Goal: Navigation & Orientation: Find specific page/section

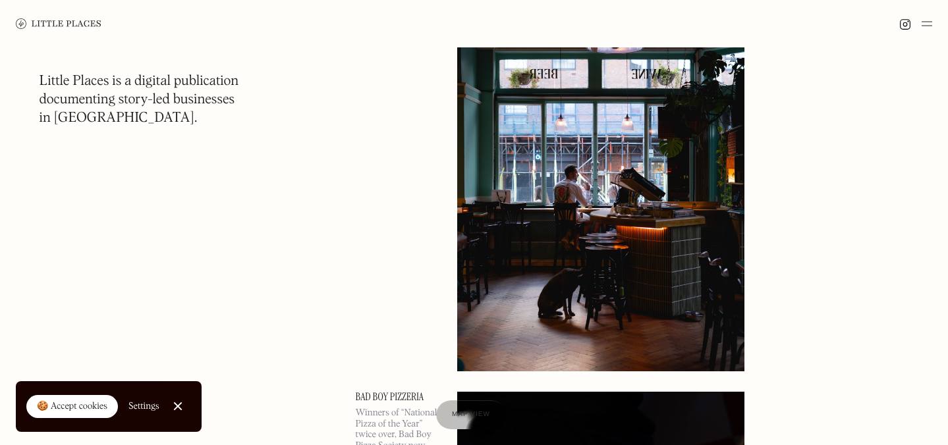
scroll to position [173, 0]
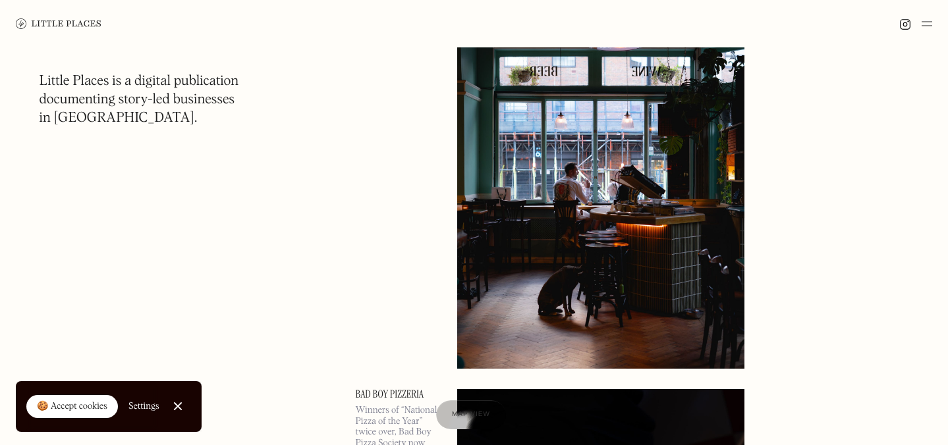
click at [179, 410] on link "Close Cookie Popup" at bounding box center [178, 406] width 26 height 26
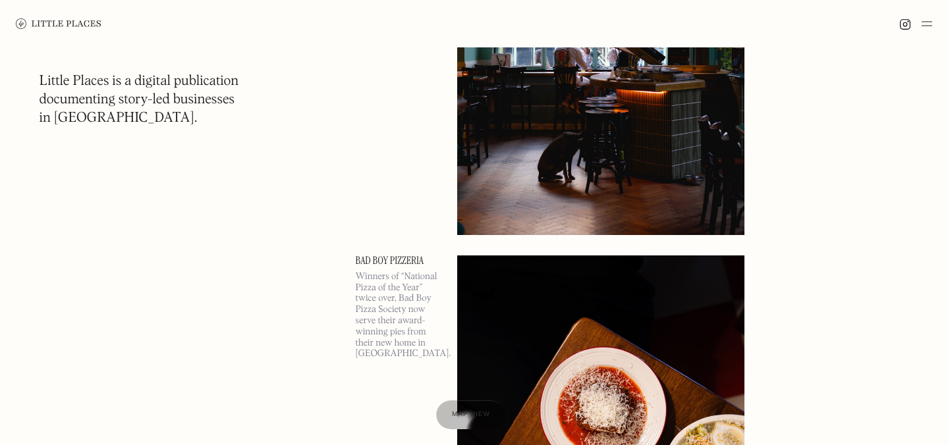
scroll to position [0, 0]
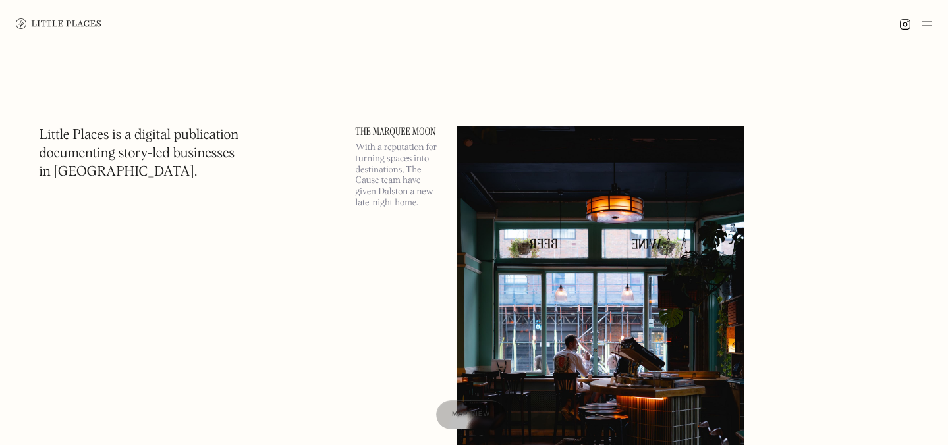
click at [928, 27] on img at bounding box center [927, 24] width 11 height 16
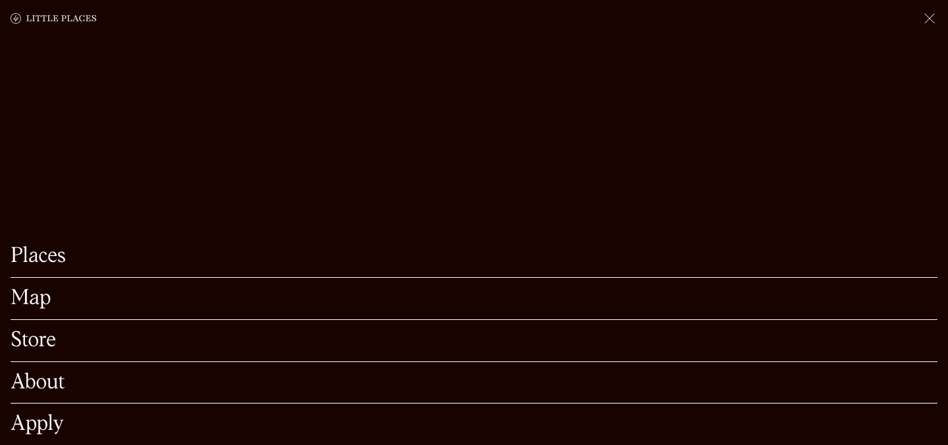
click at [28, 304] on link "Map" at bounding box center [474, 299] width 927 height 20
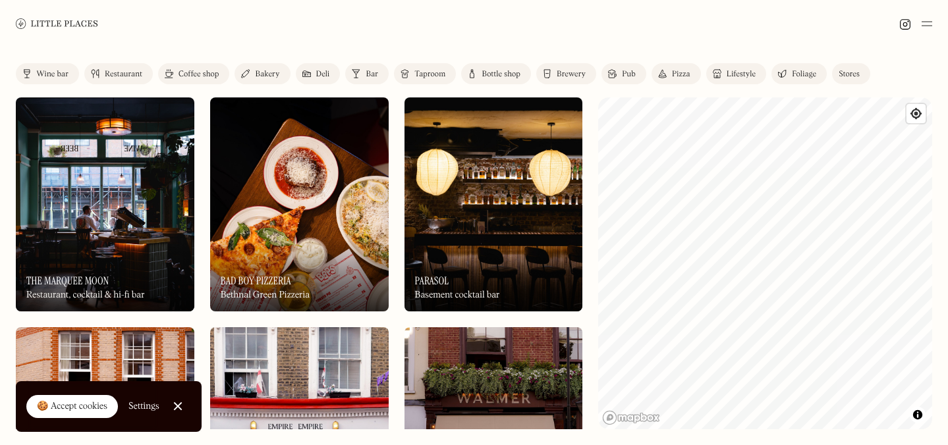
click at [947, 285] on div "Label Wine bar Restaurant Coffee shop Bakery Deli Bar Taproom Bottle shop Brewe…" at bounding box center [474, 246] width 948 height 398
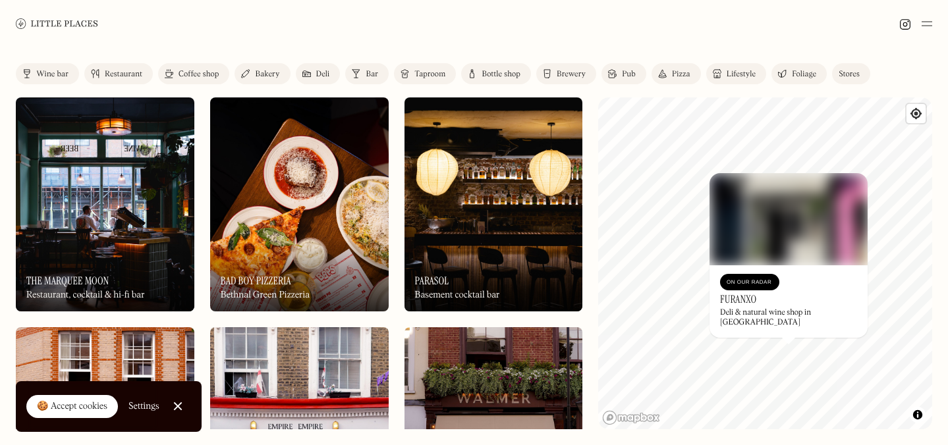
click at [175, 409] on link "Close Cookie Popup" at bounding box center [178, 406] width 26 height 26
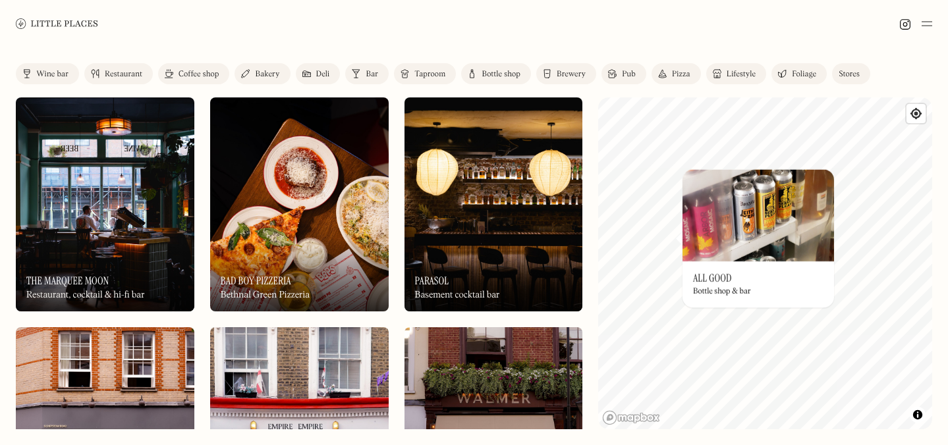
click at [758, 299] on div "© Mapbox © OpenStreetMap Improve this map On Our Radar All Good Bottle shop & b…" at bounding box center [765, 264] width 334 height 332
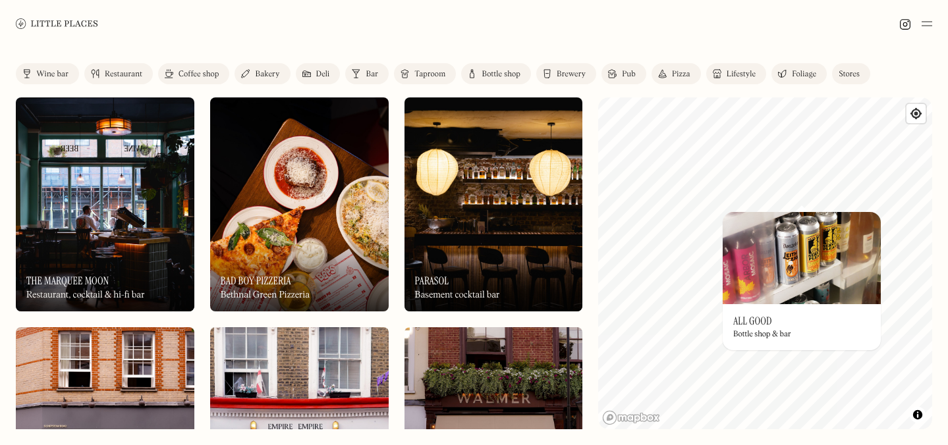
click at [801, 215] on img at bounding box center [802, 258] width 158 height 92
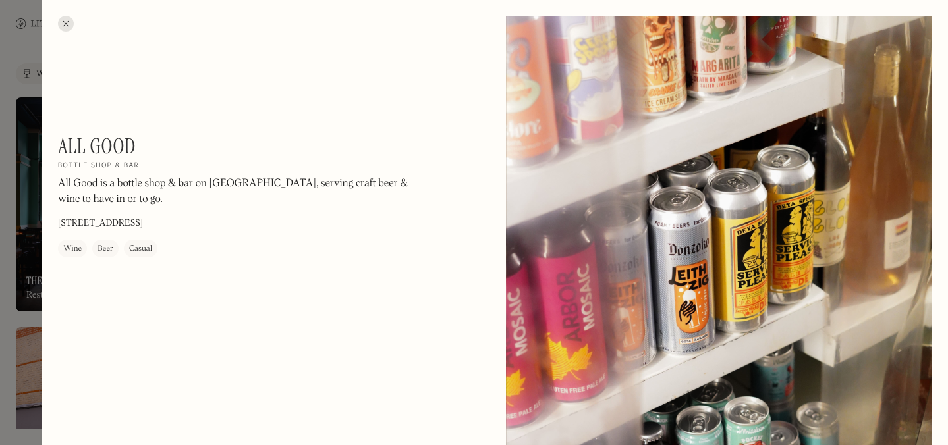
click at [68, 20] on div at bounding box center [66, 24] width 16 height 16
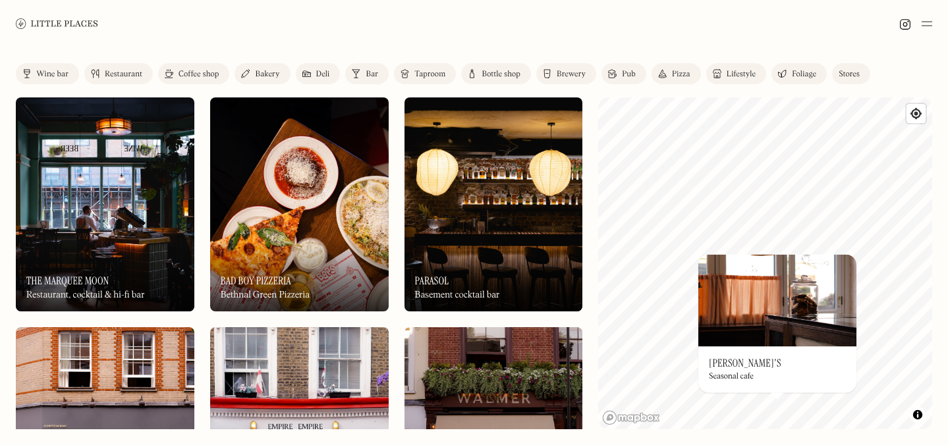
click at [764, 364] on div "© Mapbox © OpenStreetMap Improve this map On Our Radar [PERSON_NAME]'s Seasonal…" at bounding box center [765, 264] width 334 height 332
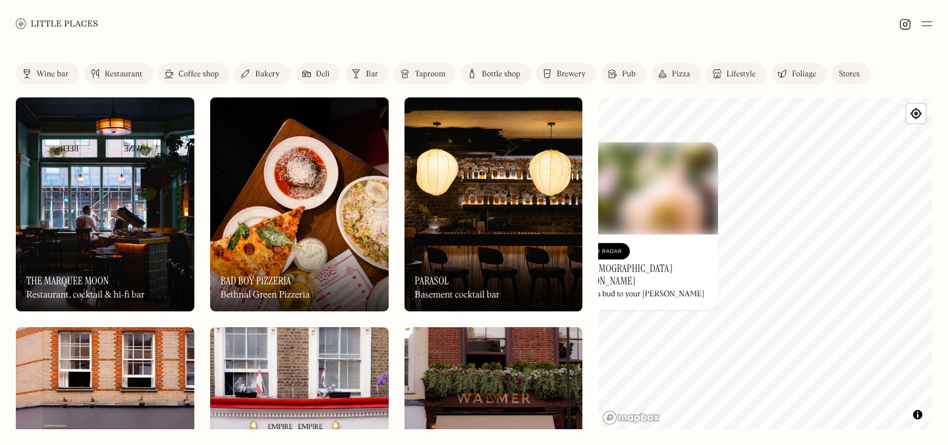
click at [682, 289] on div "© Mapbox © OpenStreetMap Improve this map On Our Radar My [DEMOGRAPHIC_DATA][PE…" at bounding box center [765, 264] width 334 height 332
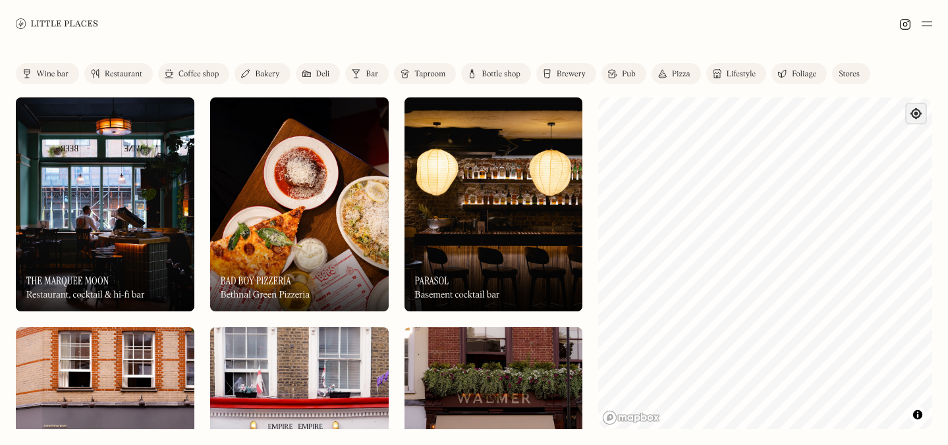
click at [918, 117] on span "Find my location" at bounding box center [916, 113] width 19 height 19
click at [636, 417] on link "Mapbox homepage" at bounding box center [631, 417] width 58 height 15
